Goal: Task Accomplishment & Management: Complete application form

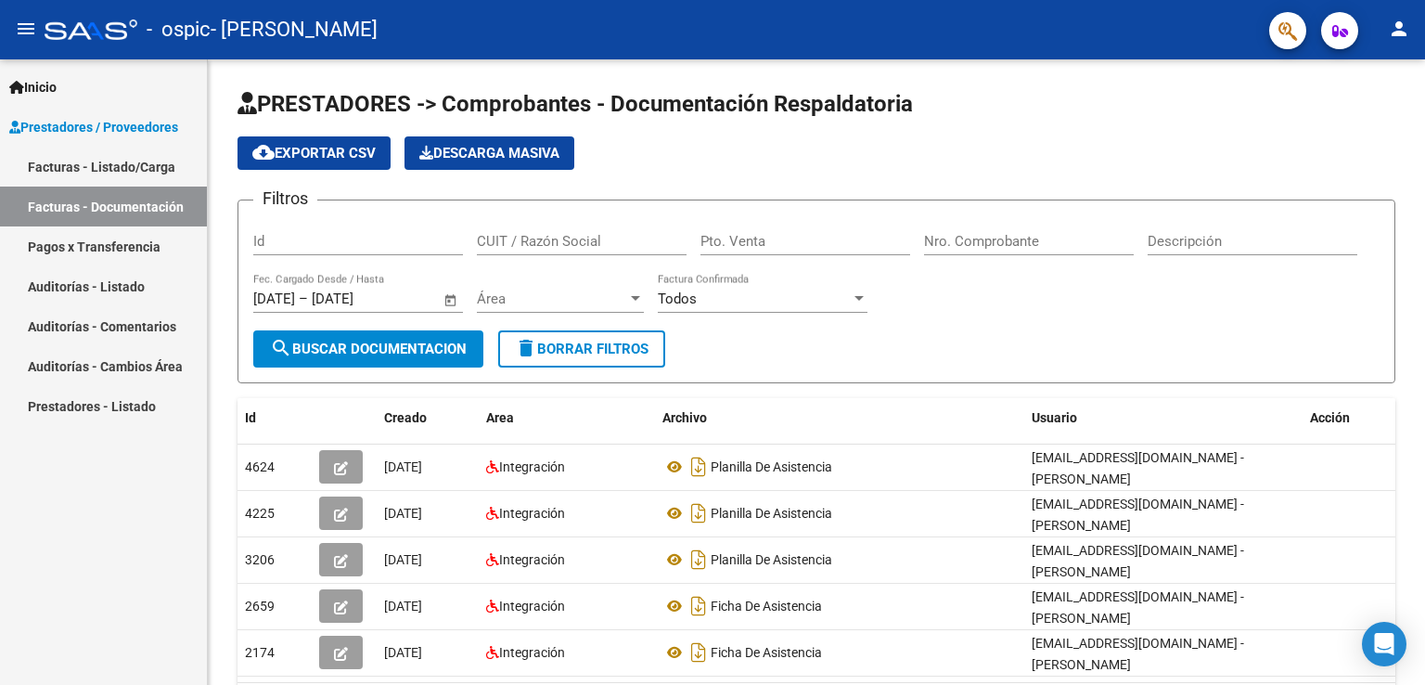
click at [122, 153] on link "Facturas - Listado/Carga" at bounding box center [103, 167] width 207 height 40
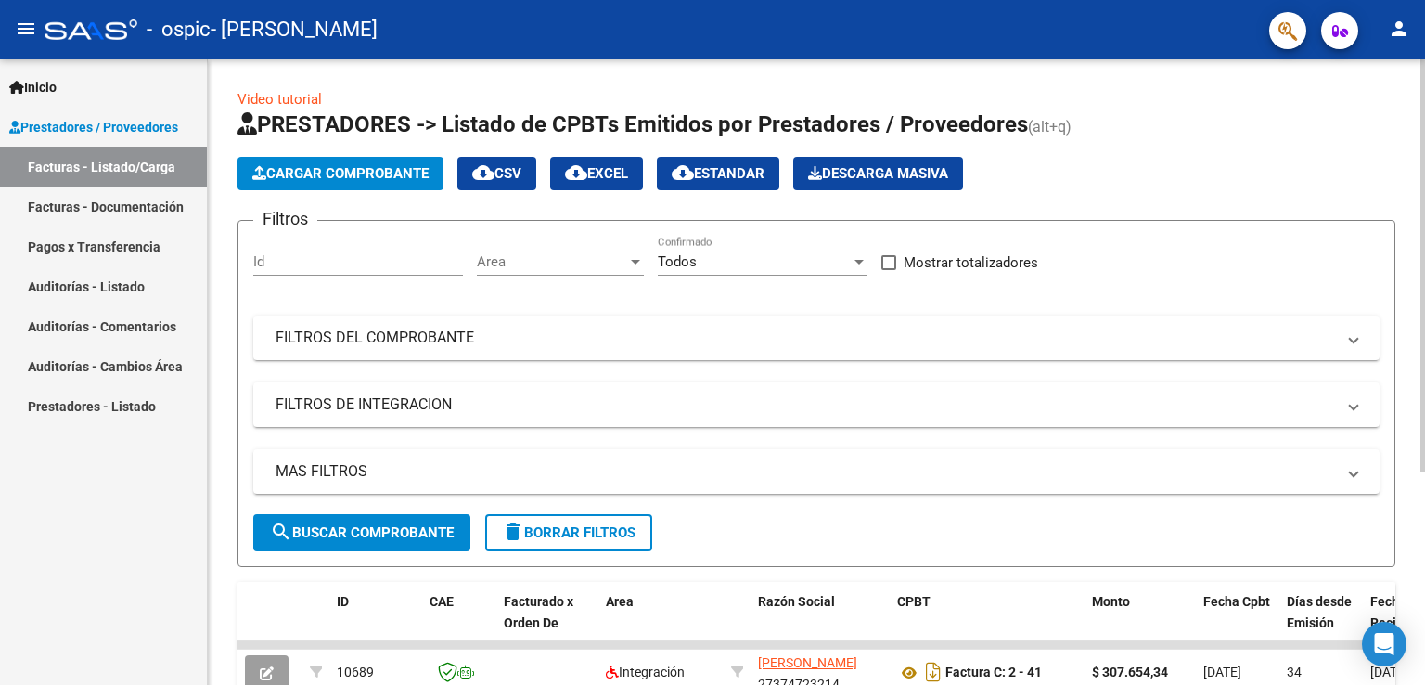
click at [1423, 0] on html "menu - ospic - [PERSON_NAME] person Inicio Instructivos Contacto OS Prestadores…" at bounding box center [712, 342] width 1425 height 685
click at [353, 179] on span "Cargar Comprobante" at bounding box center [340, 173] width 176 height 17
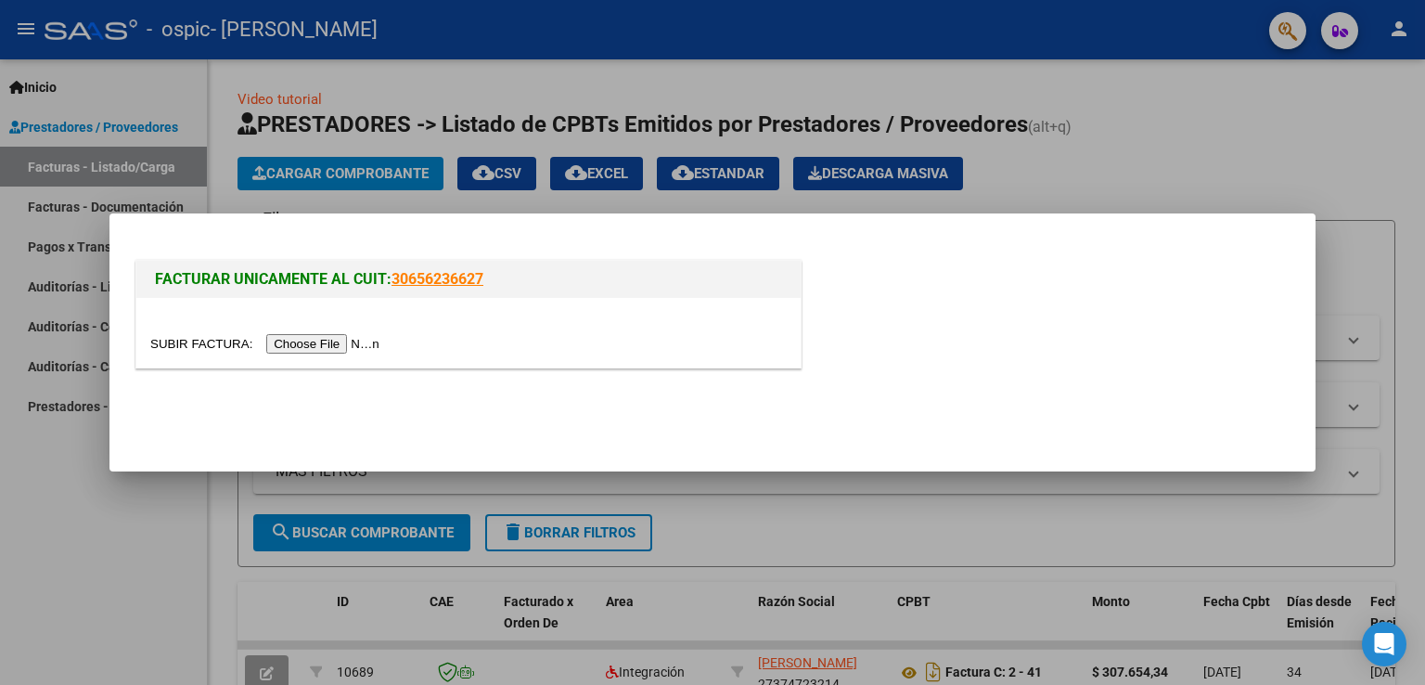
click at [275, 344] on input "file" at bounding box center [267, 343] width 235 height 19
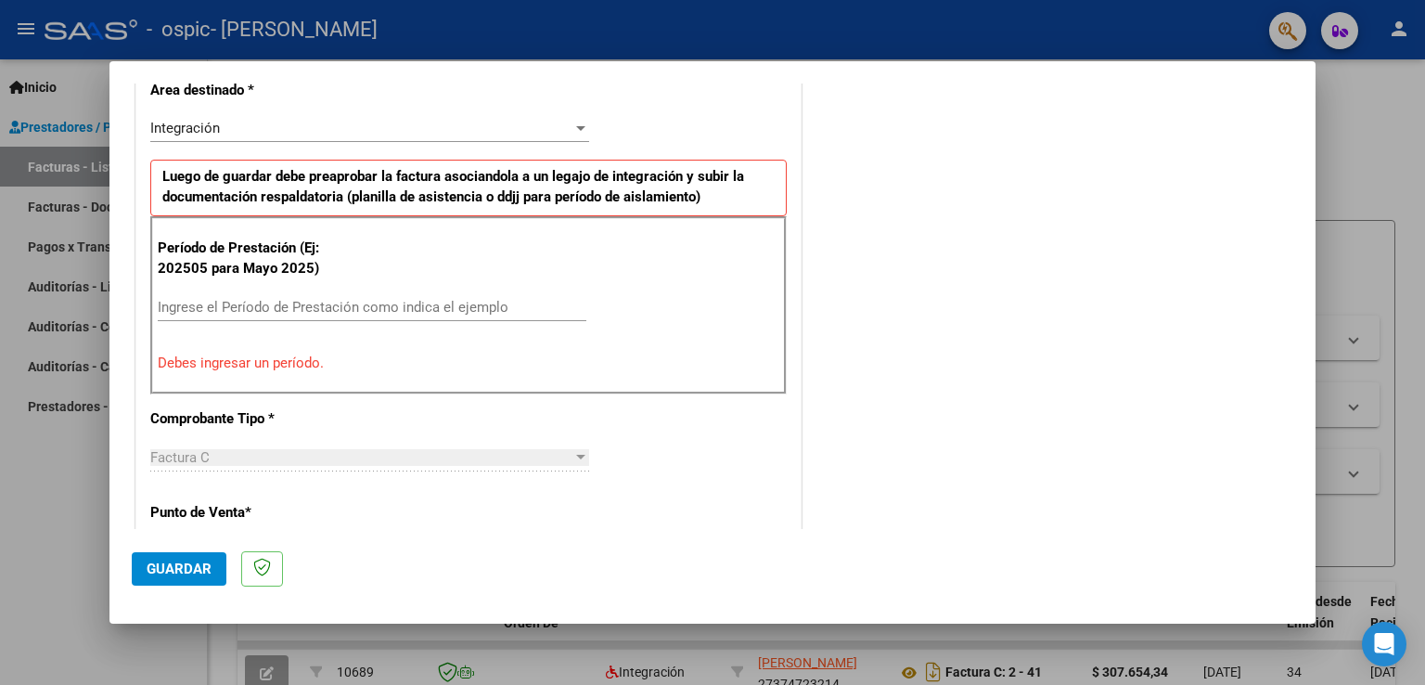
scroll to position [447, 0]
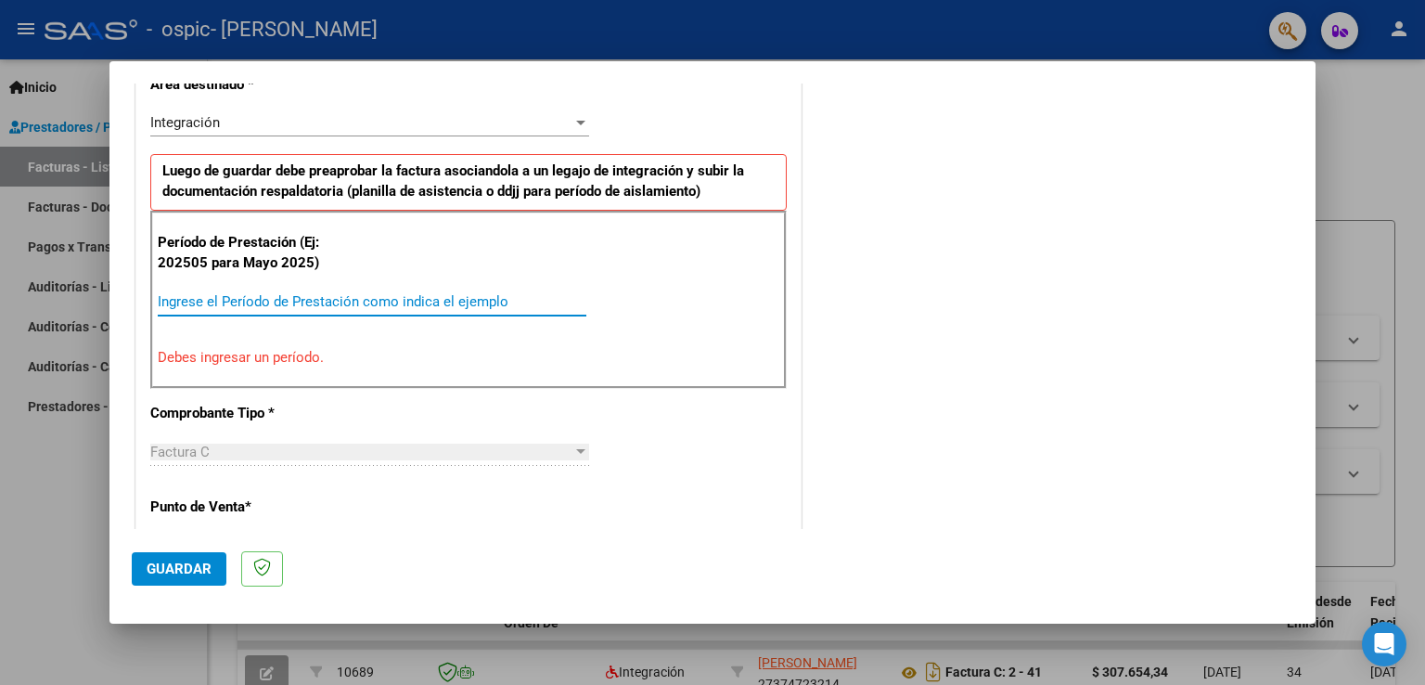
click at [235, 305] on input "Ingrese el Período de Prestación como indica el ejemplo" at bounding box center [372, 301] width 429 height 17
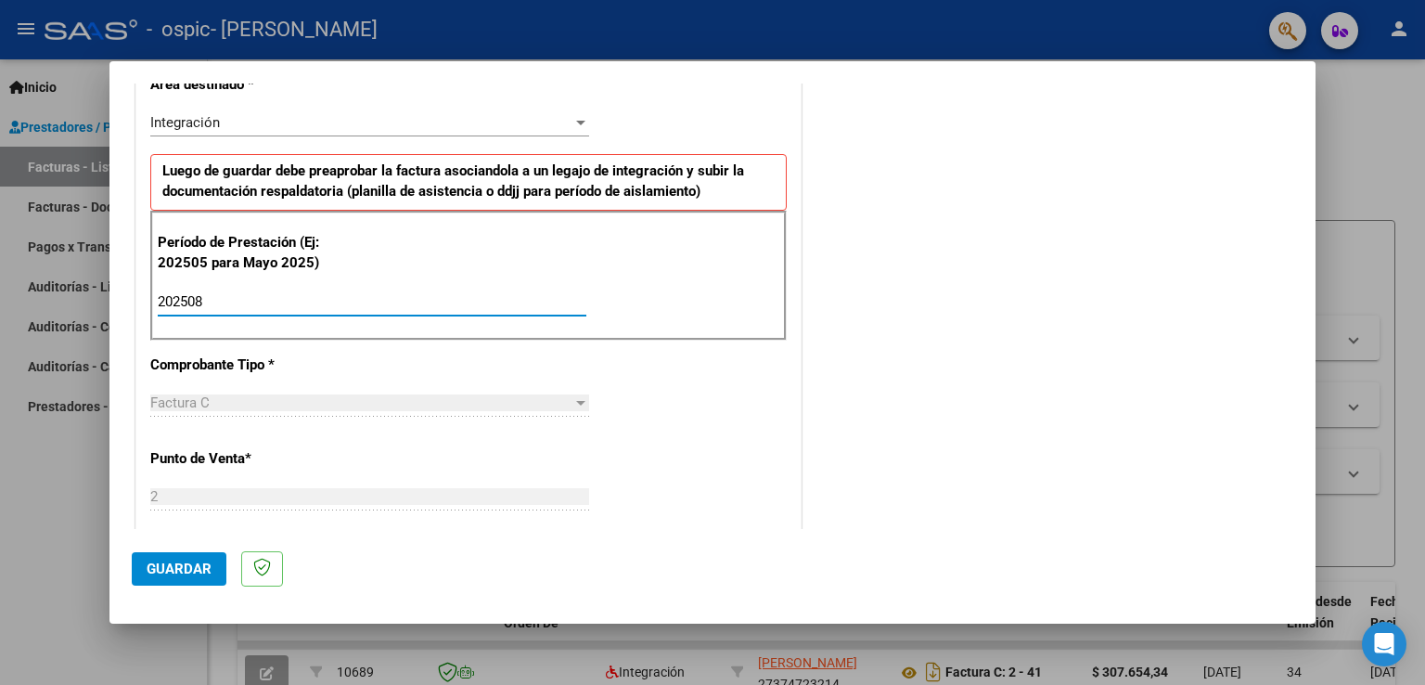
type input "202508"
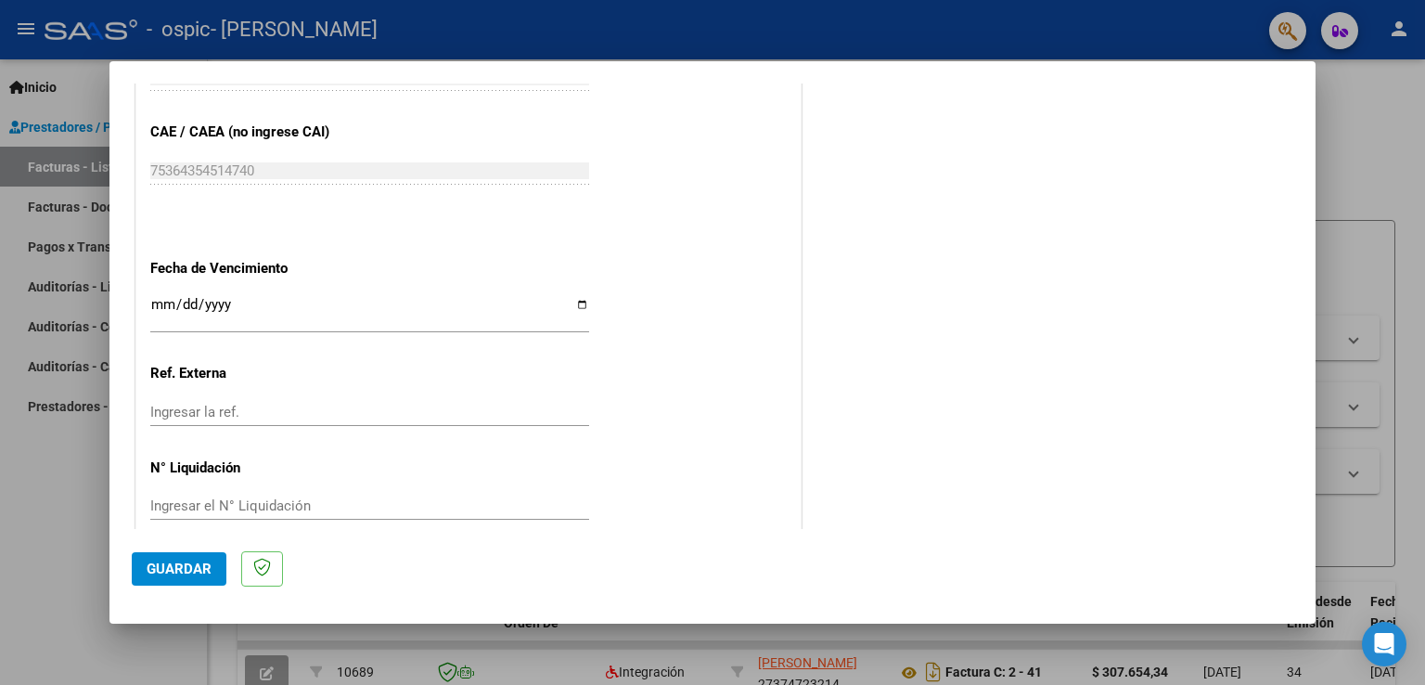
scroll to position [1164, 0]
click at [574, 301] on input "Ingresar la fecha" at bounding box center [369, 309] width 439 height 30
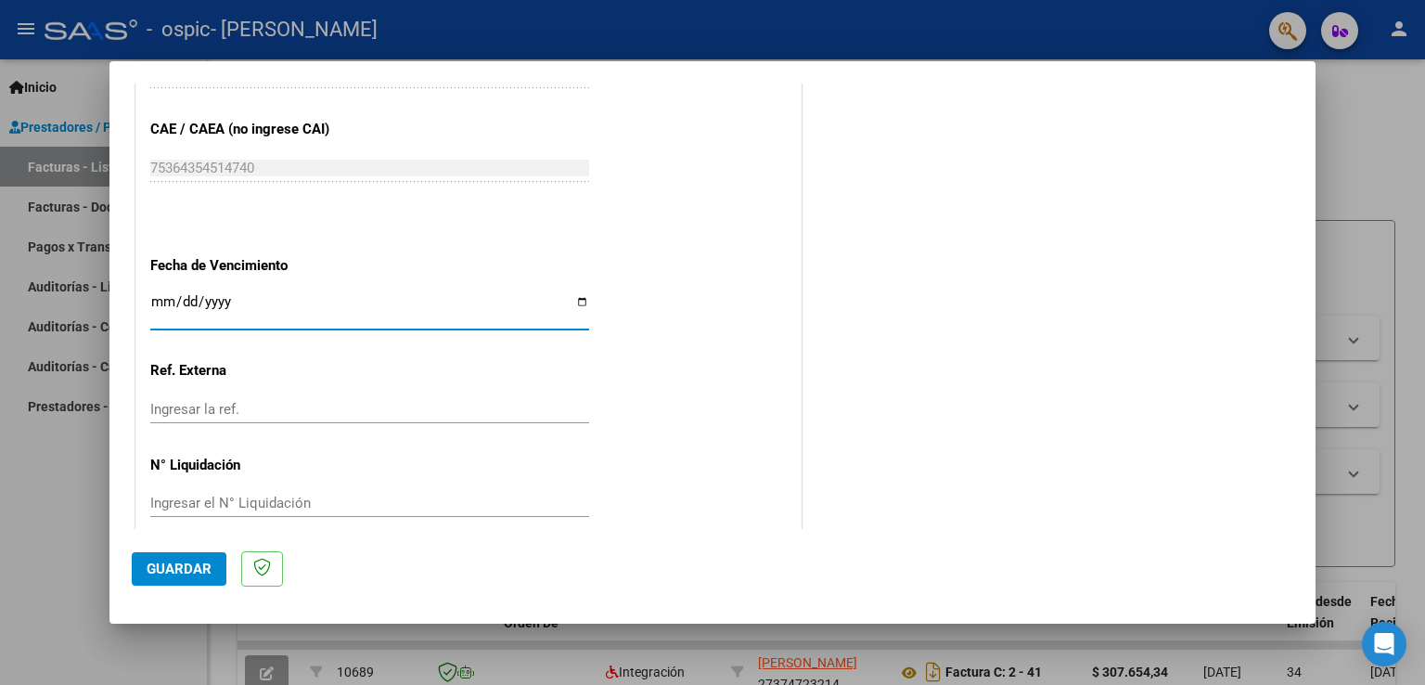
type input "[DATE]"
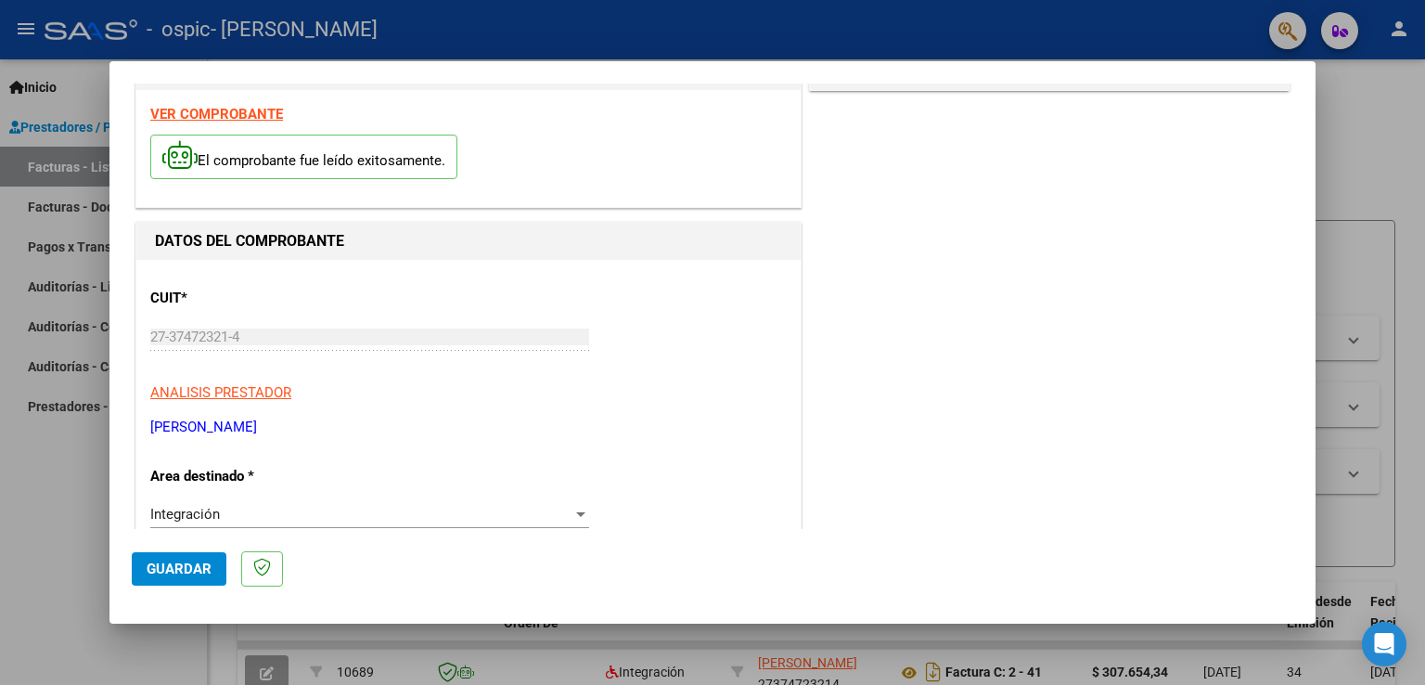
scroll to position [0, 0]
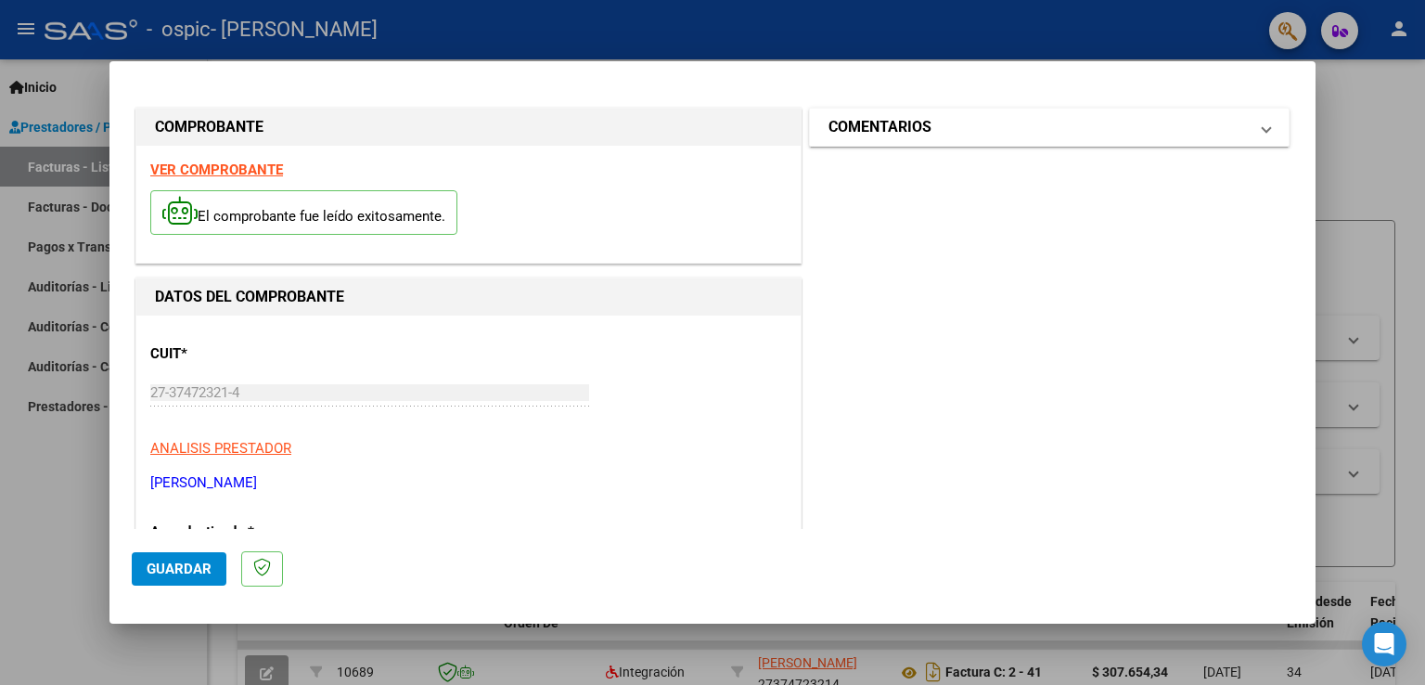
click at [1191, 137] on mat-panel-title "COMENTARIOS" at bounding box center [1038, 127] width 419 height 22
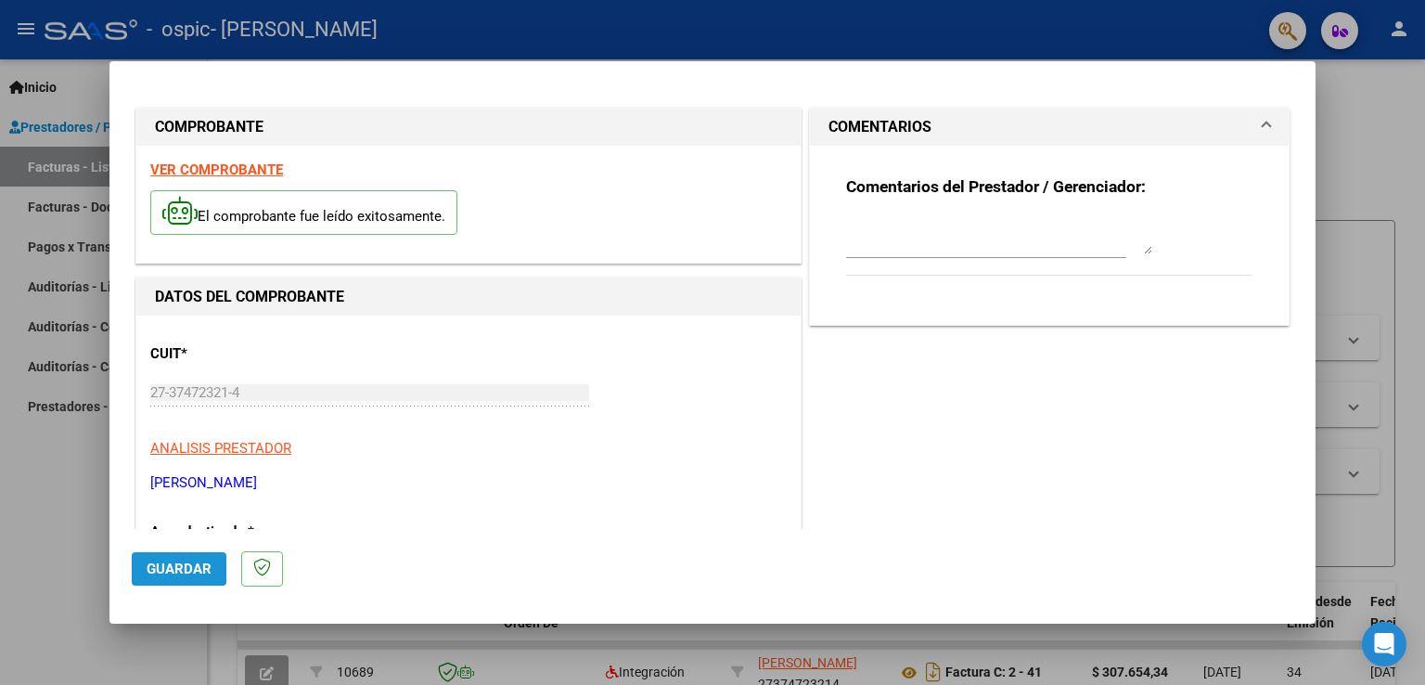
click at [179, 569] on span "Guardar" at bounding box center [179, 568] width 65 height 17
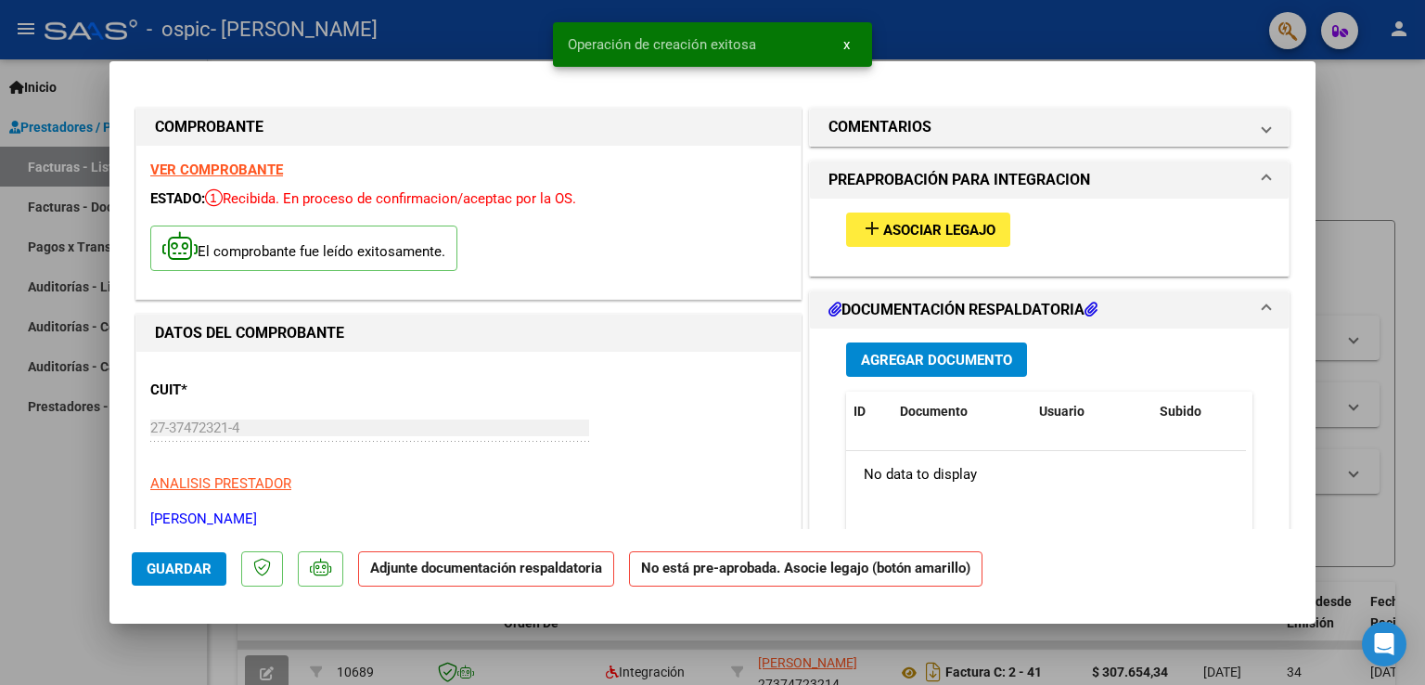
click at [932, 226] on span "Asociar Legajo" at bounding box center [939, 230] width 112 height 17
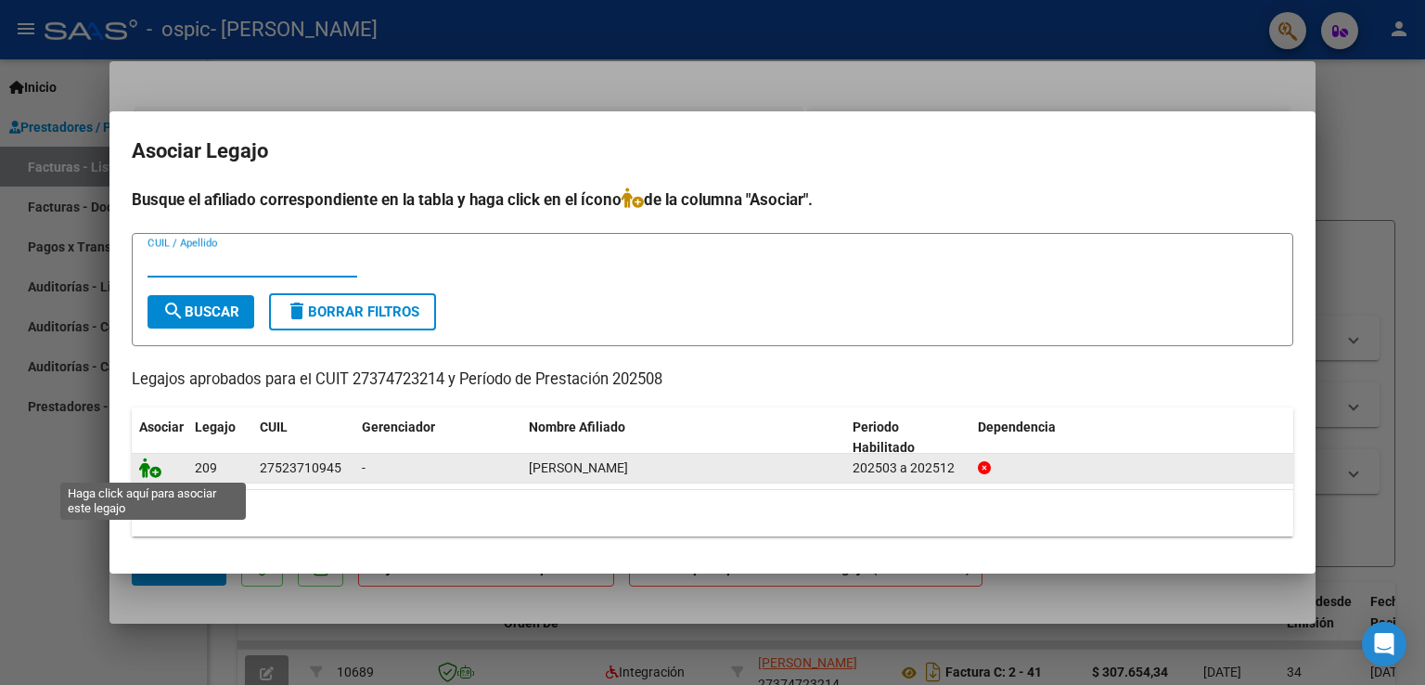
click at [152, 473] on icon at bounding box center [150, 467] width 22 height 20
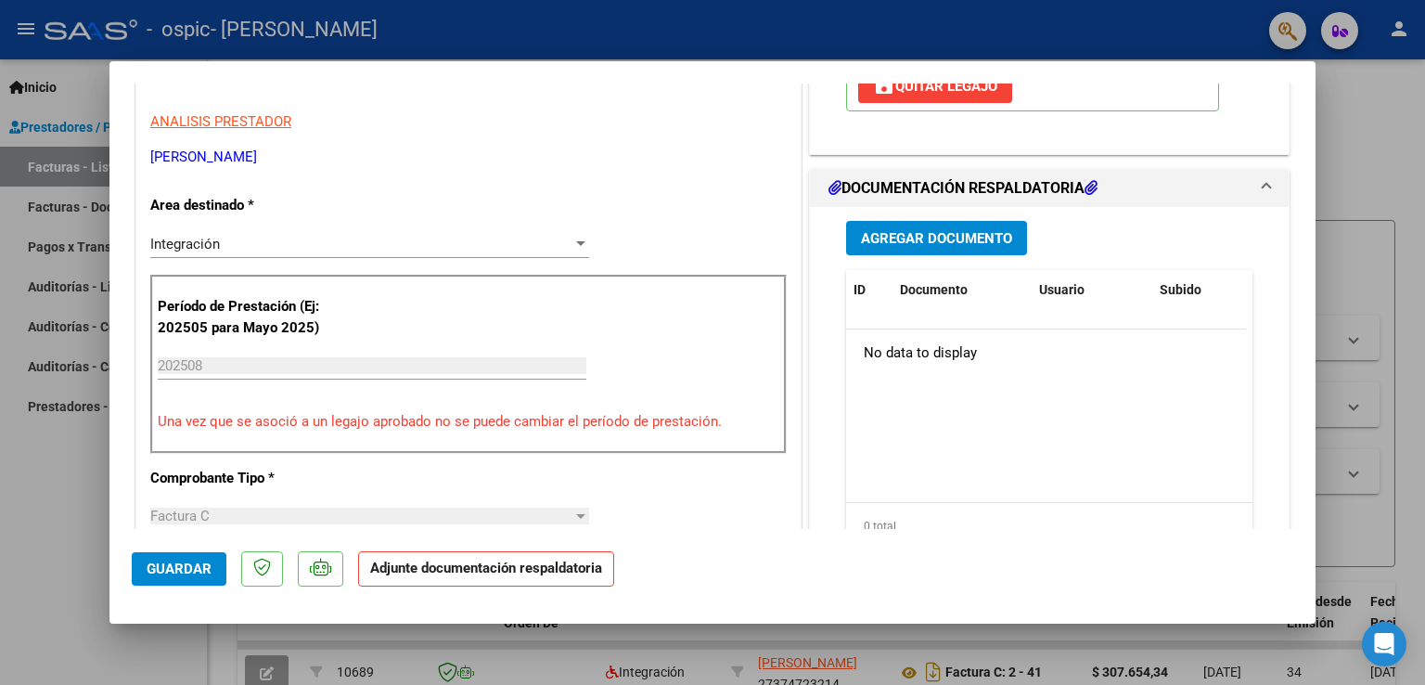
scroll to position [367, 0]
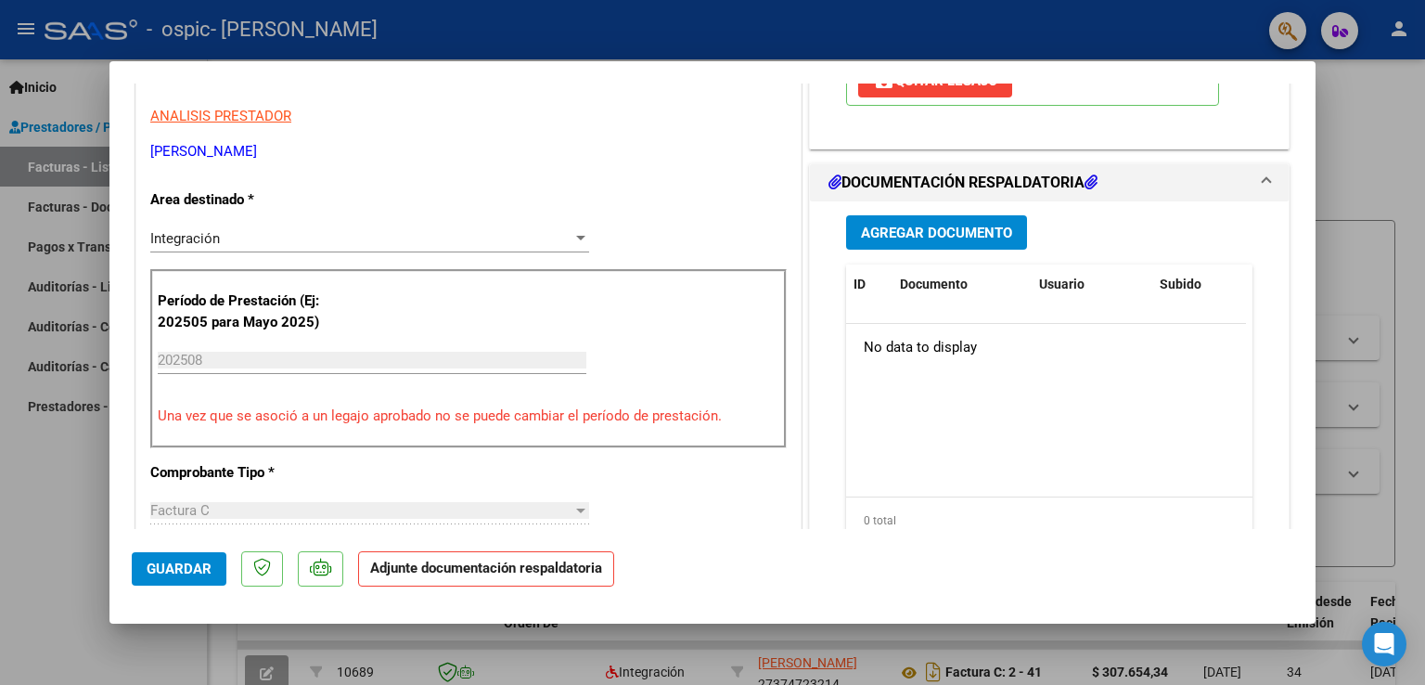
click at [881, 225] on span "Agregar Documento" at bounding box center [936, 233] width 151 height 17
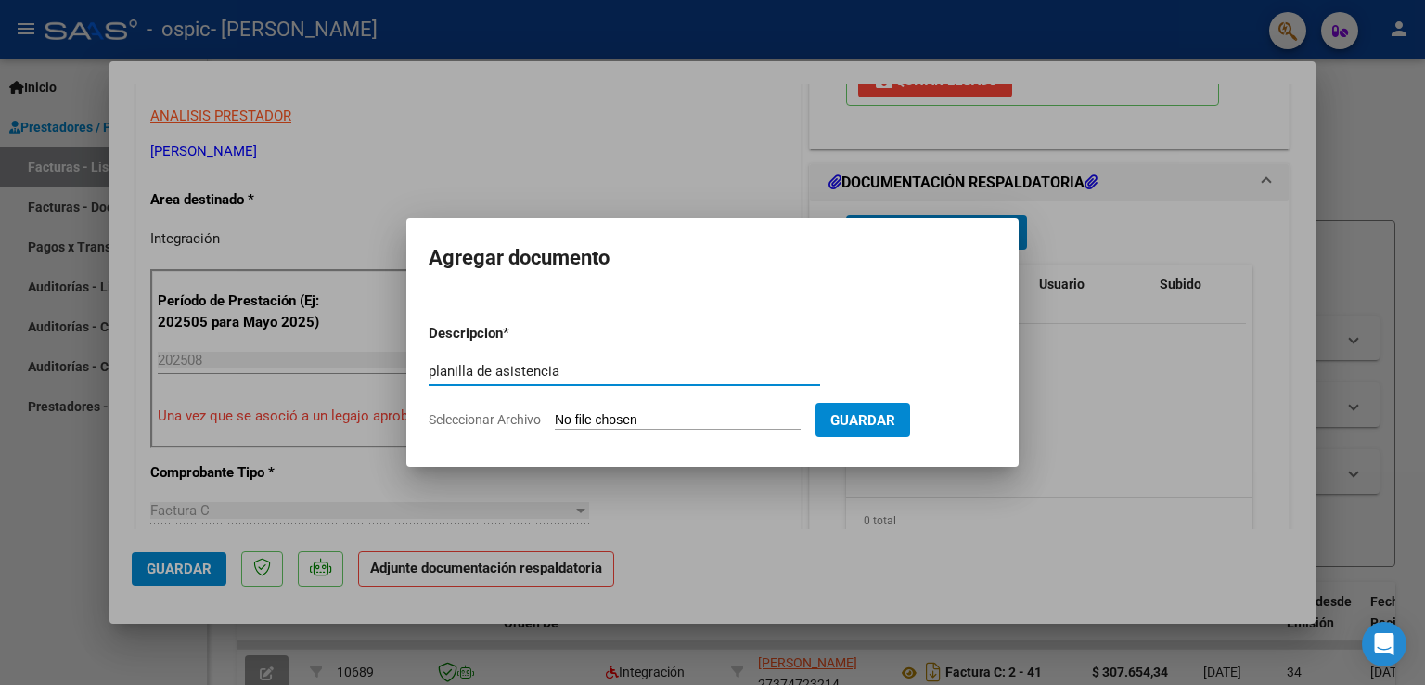
type input "planilla de asistencia"
click at [537, 417] on span "Seleccionar Archivo" at bounding box center [485, 419] width 112 height 15
click at [555, 417] on input "Seleccionar Archivo" at bounding box center [678, 421] width 246 height 18
type input "C:\fakepath\planilla asistencia agosto.jpg"
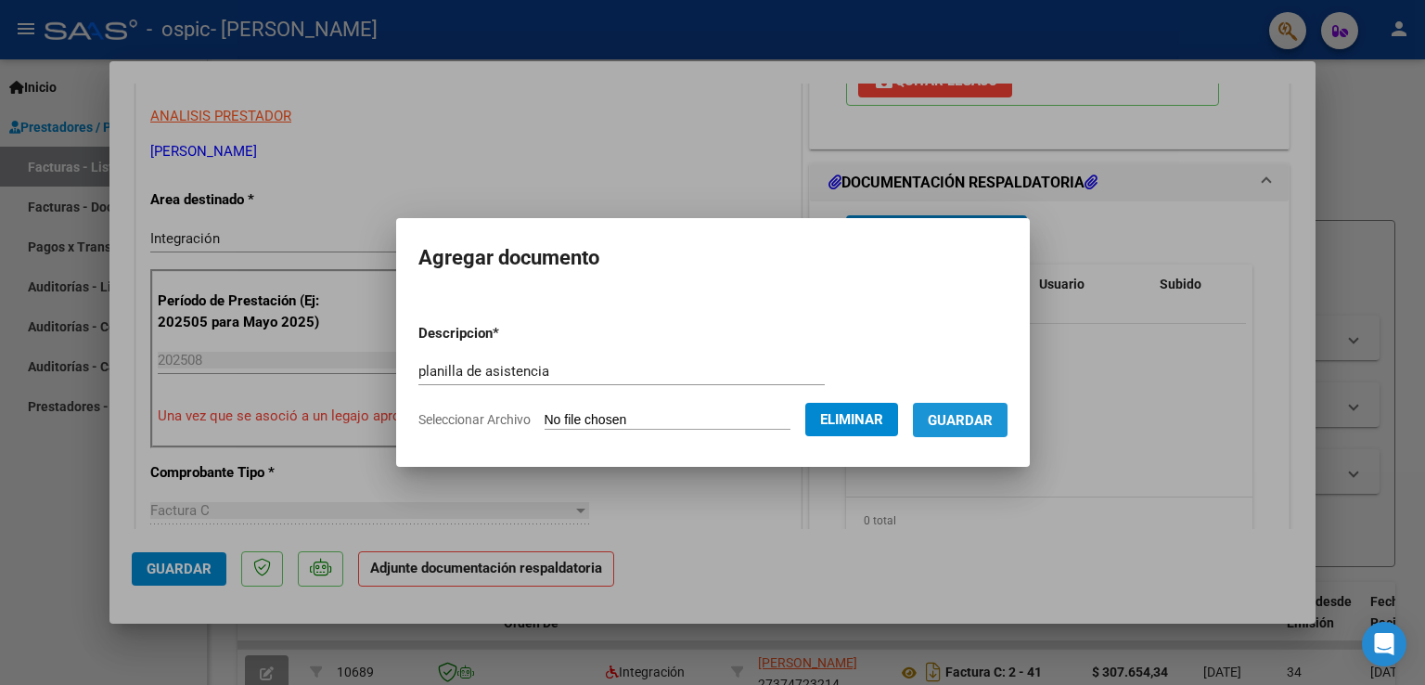
click at [989, 426] on span "Guardar" at bounding box center [960, 420] width 65 height 17
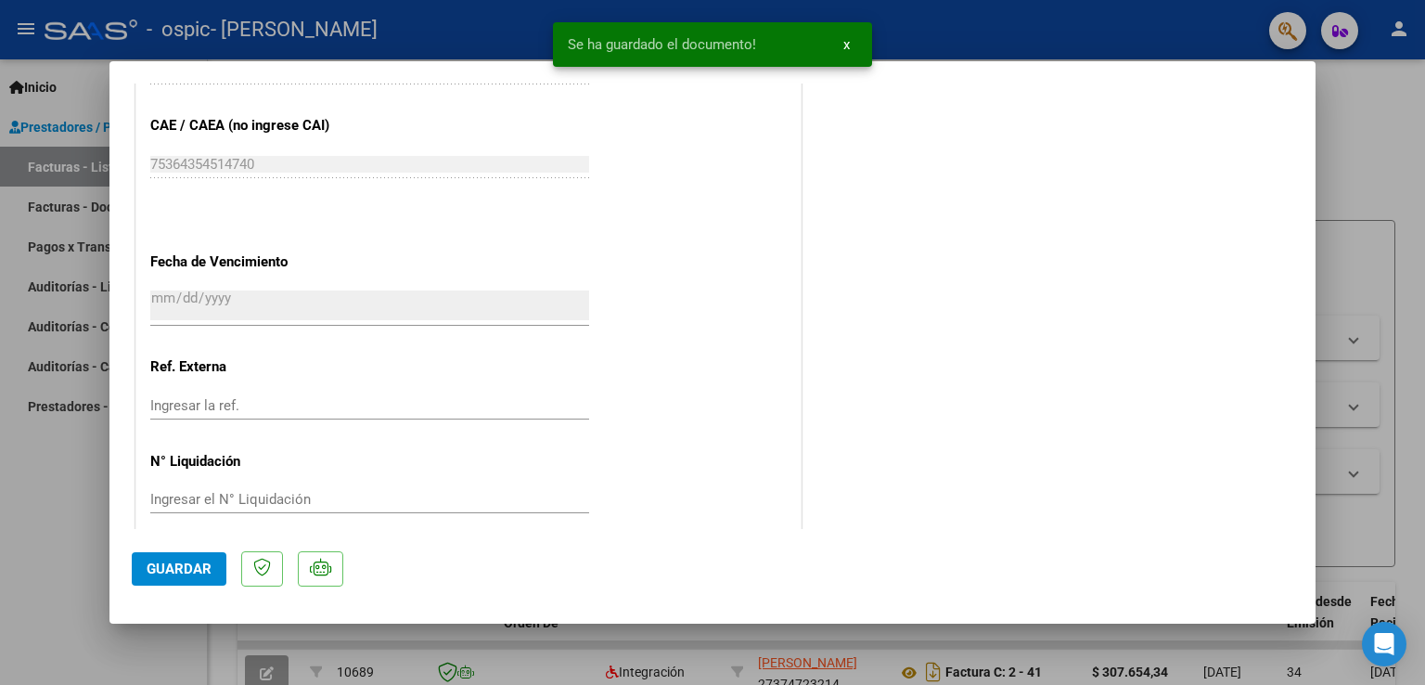
scroll to position [1214, 0]
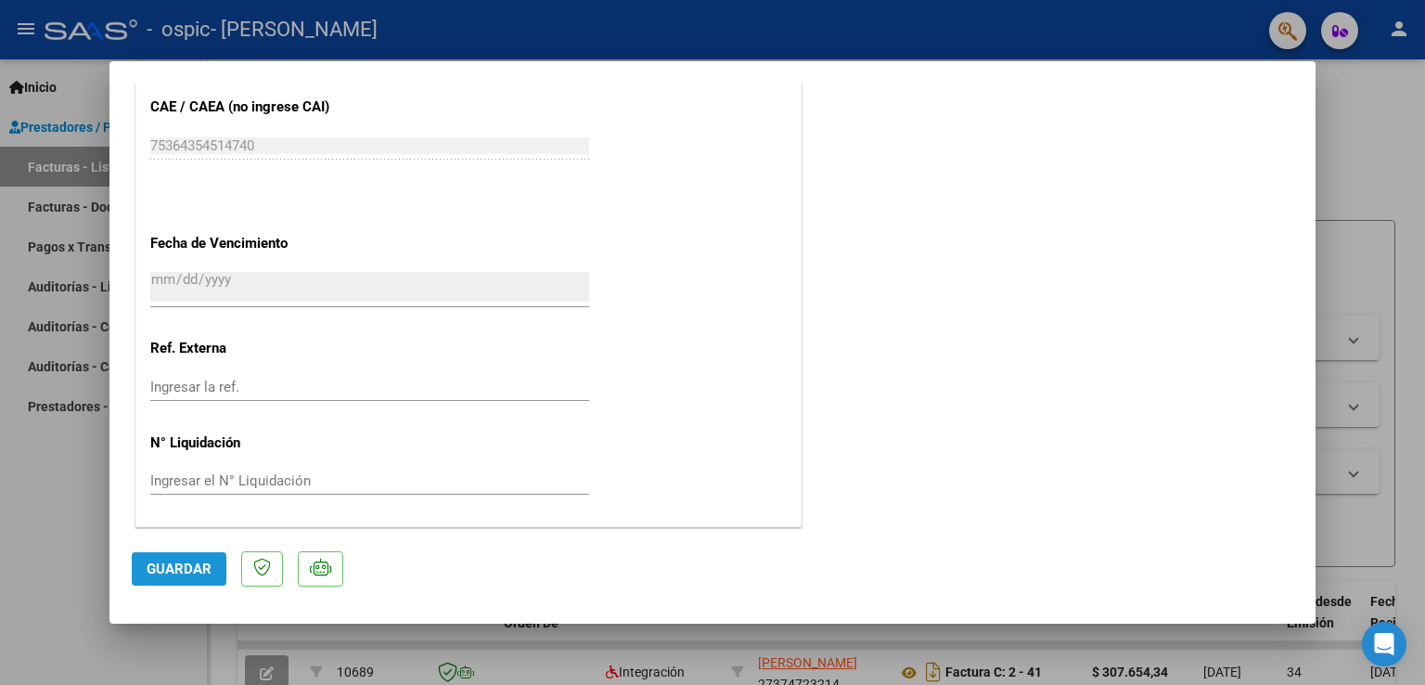
click at [171, 567] on span "Guardar" at bounding box center [179, 568] width 65 height 17
click at [12, 521] on div at bounding box center [712, 342] width 1425 height 685
type input "$ 0,00"
